Goal: Check status: Check status

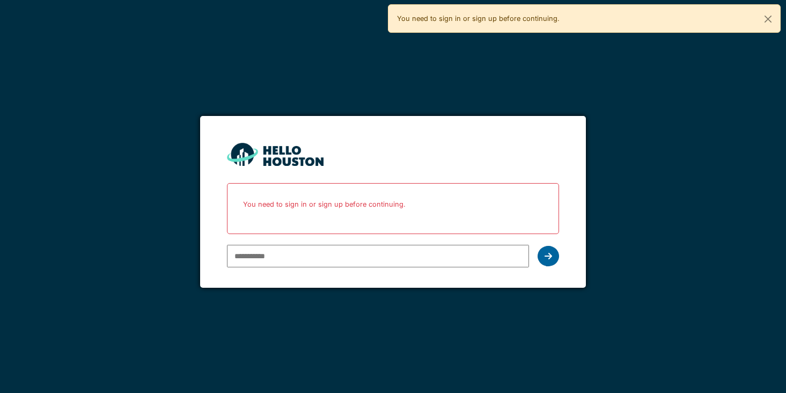
type input "**********"
click at [549, 256] on icon at bounding box center [548, 256] width 8 height 9
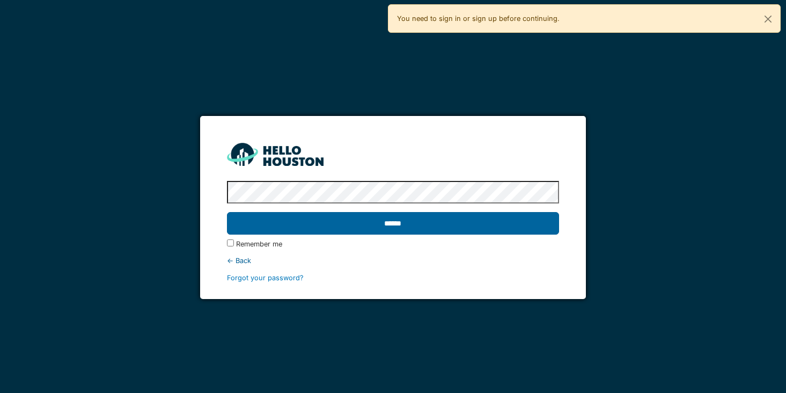
click at [370, 223] on input "******" at bounding box center [393, 223] width 333 height 23
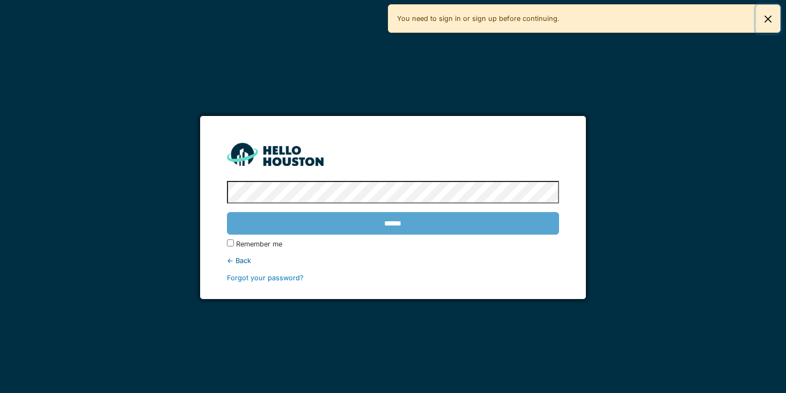
click at [767, 18] on button "Close" at bounding box center [768, 19] width 24 height 28
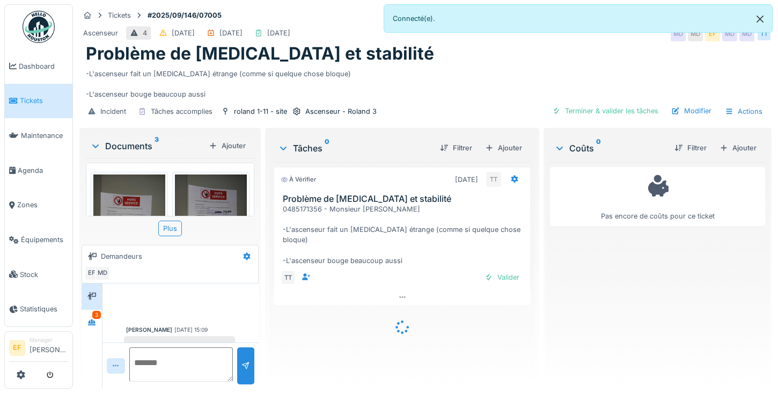
scroll to position [56, 0]
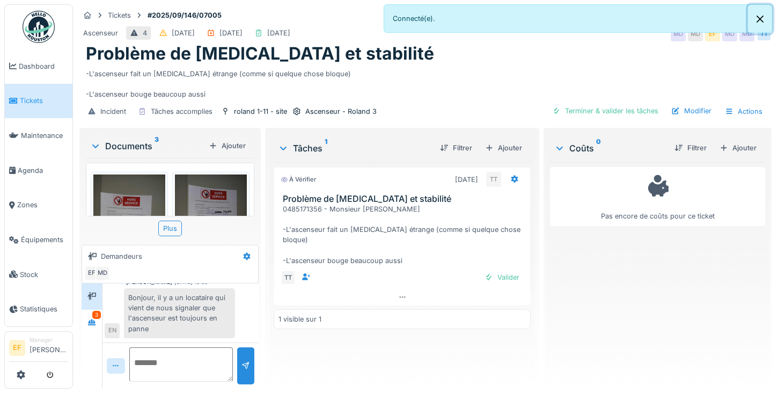
click at [760, 19] on button "Close" at bounding box center [760, 19] width 24 height 28
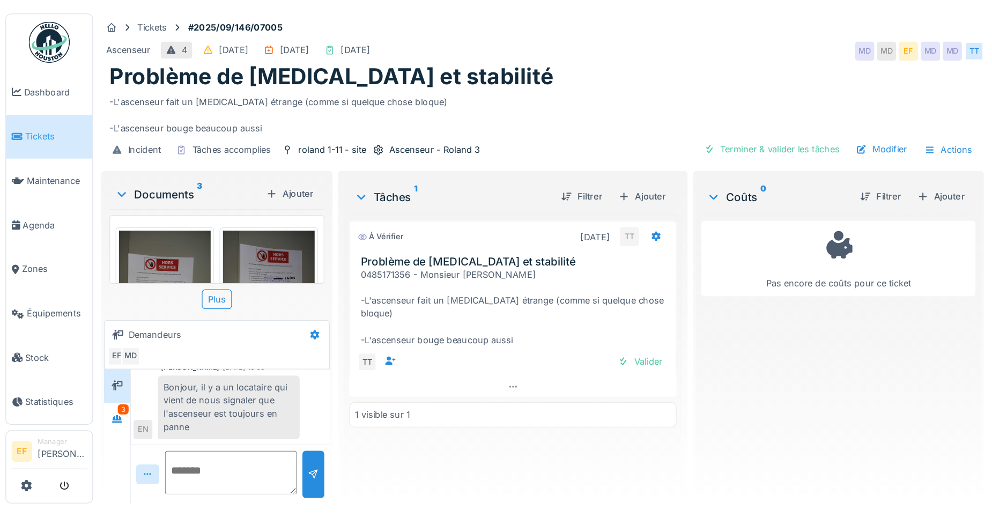
scroll to position [0, 0]
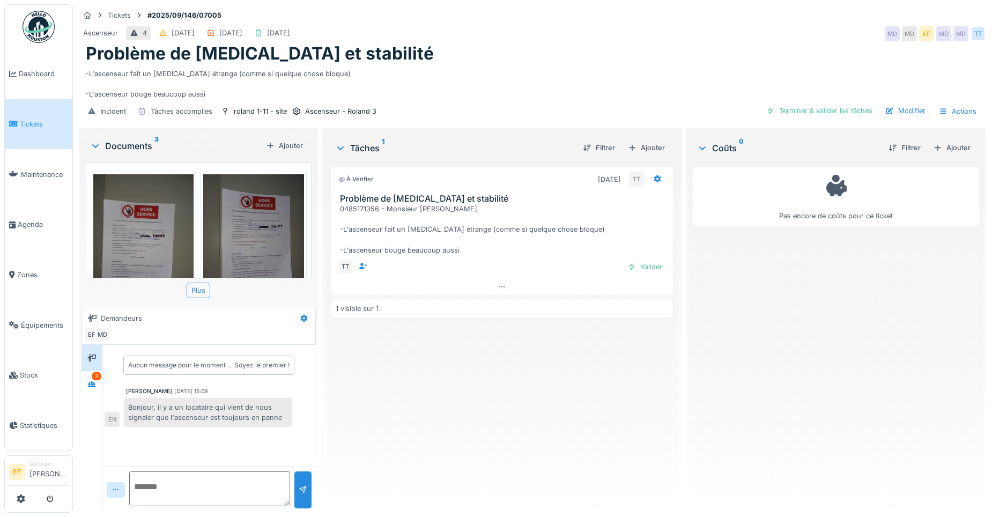
click at [500, 34] on div "Ascenseur 4 09/09/2025 29/09/2025 18/09/2025 MD MD EF MD MD TT" at bounding box center [532, 33] width 906 height 19
click at [451, 392] on div "À vérifier 29/09/2025 TT Problème de bruit et stabilité 0485171356 - Monsieur T…" at bounding box center [502, 333] width 343 height 342
click at [494, 392] on div "À vérifier 29/09/2025 TT Problème de bruit et stabilité 0485171356 - Monsieur T…" at bounding box center [502, 333] width 343 height 342
click at [455, 378] on div "À vérifier 29/09/2025 TT Problème de bruit et stabilité 0485171356 - Monsieur T…" at bounding box center [502, 333] width 343 height 342
click at [140, 224] on img at bounding box center [143, 241] width 100 height 134
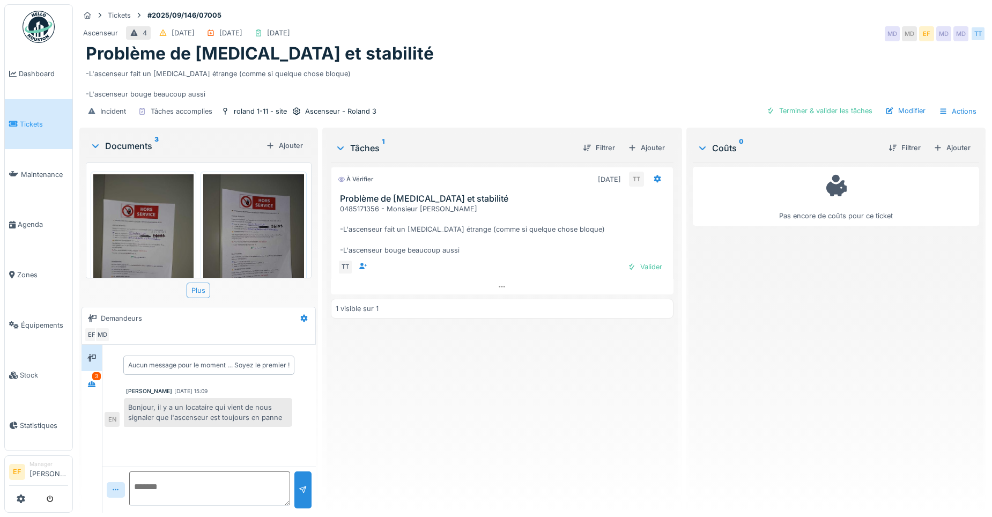
click at [140, 224] on div at bounding box center [496, 258] width 992 height 517
click at [145, 239] on img at bounding box center [143, 241] width 100 height 134
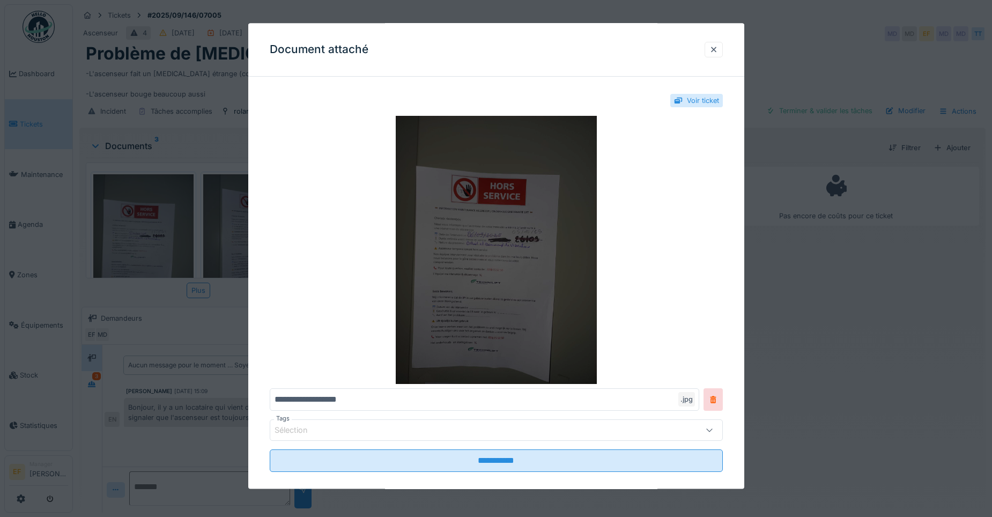
click at [494, 265] on img at bounding box center [496, 250] width 453 height 268
